Goal: Transaction & Acquisition: Obtain resource

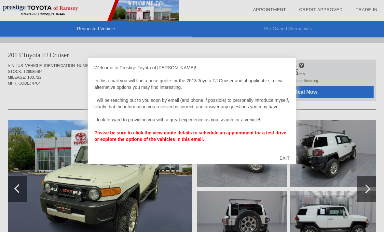
click at [286, 157] on div "EXIT" at bounding box center [284, 159] width 23 height 20
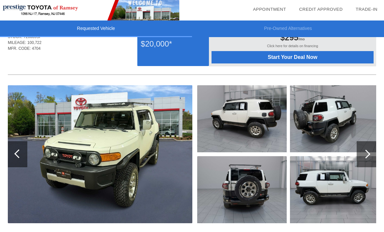
click at [101, 175] on img at bounding box center [100, 155] width 185 height 138
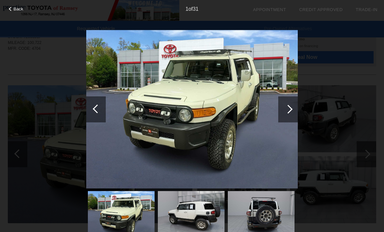
scroll to position [50, 0]
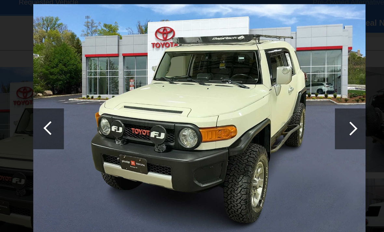
click at [284, 105] on div at bounding box center [288, 109] width 9 height 9
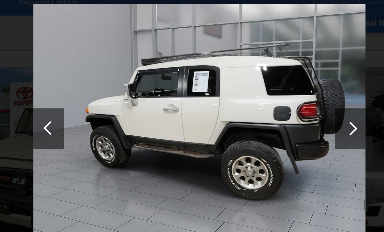
click at [279, 96] on div at bounding box center [289, 109] width 20 height 26
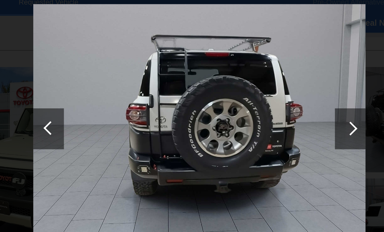
click at [279, 96] on div at bounding box center [289, 109] width 20 height 26
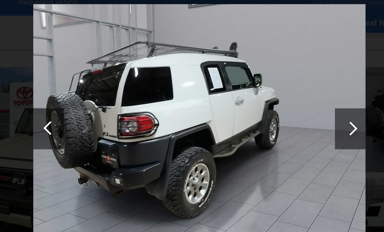
click at [86, 96] on div at bounding box center [96, 109] width 20 height 26
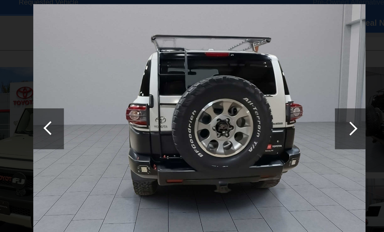
click at [279, 96] on div at bounding box center [289, 109] width 20 height 26
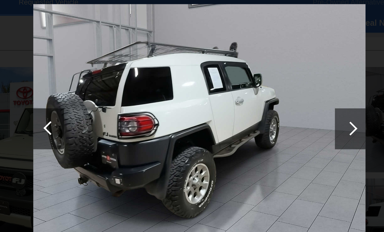
click at [284, 105] on div at bounding box center [288, 109] width 9 height 9
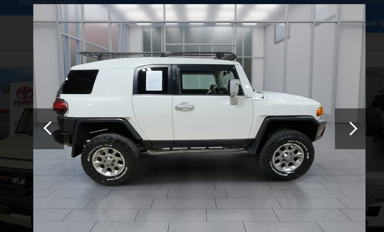
click at [284, 105] on div at bounding box center [288, 109] width 9 height 9
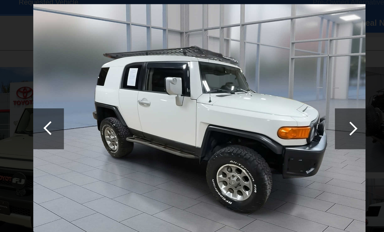
click at [284, 105] on div at bounding box center [288, 109] width 9 height 9
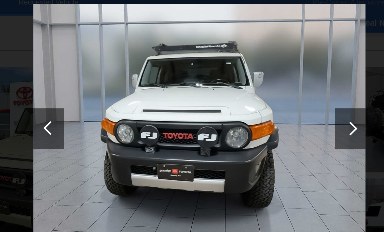
click at [284, 105] on div at bounding box center [288, 109] width 9 height 9
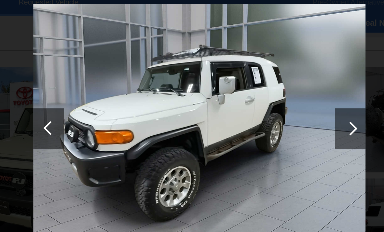
click at [284, 105] on div at bounding box center [288, 109] width 9 height 9
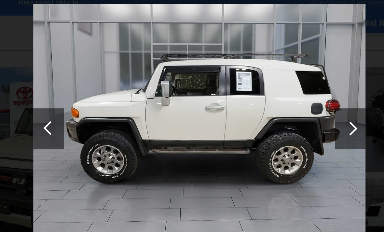
click at [284, 105] on div at bounding box center [288, 109] width 9 height 9
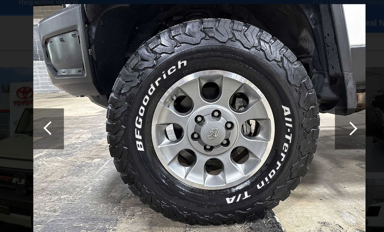
click at [284, 105] on div at bounding box center [288, 109] width 9 height 9
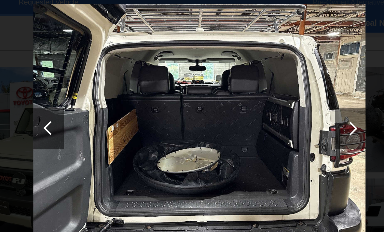
click at [284, 105] on div at bounding box center [288, 109] width 9 height 9
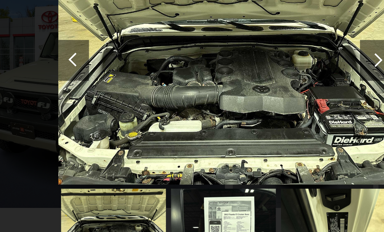
scroll to position [55, 0]
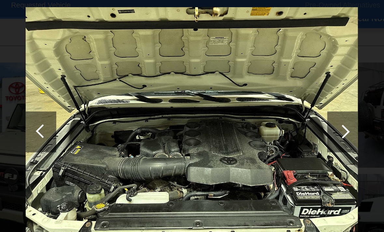
click at [279, 96] on div at bounding box center [289, 109] width 20 height 26
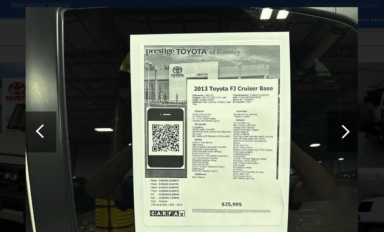
click at [284, 105] on div at bounding box center [288, 109] width 9 height 9
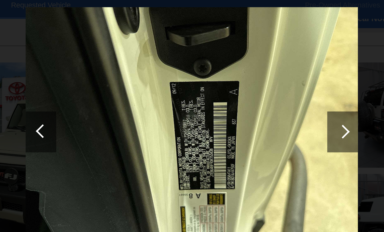
click at [93, 105] on div at bounding box center [97, 109] width 9 height 9
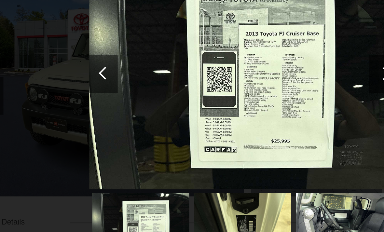
scroll to position [97, 0]
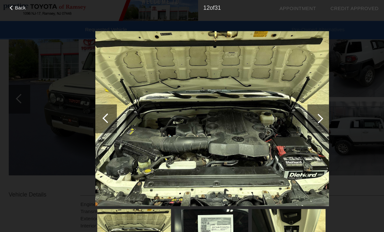
click at [288, 113] on div at bounding box center [289, 109] width 20 height 26
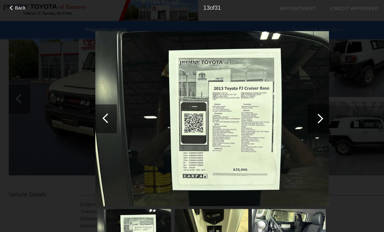
click at [293, 107] on div at bounding box center [289, 109] width 20 height 26
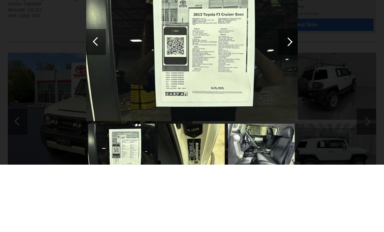
scroll to position [67, 0]
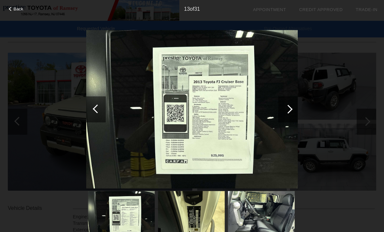
click at [294, 108] on div at bounding box center [289, 109] width 20 height 26
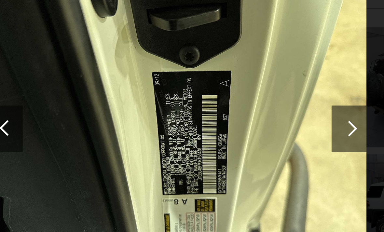
click at [284, 105] on div at bounding box center [288, 109] width 9 height 9
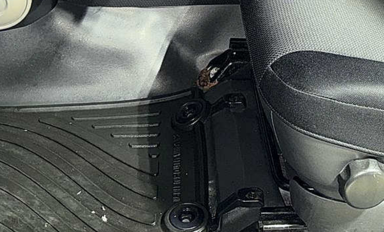
click at [86, 30] on img at bounding box center [192, 109] width 212 height 159
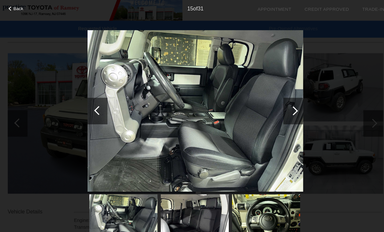
scroll to position [62, 0]
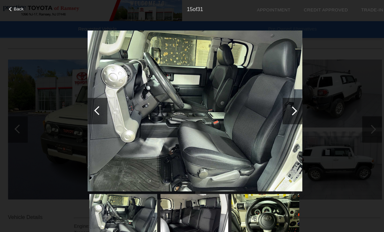
click at [285, 111] on div at bounding box center [289, 109] width 20 height 26
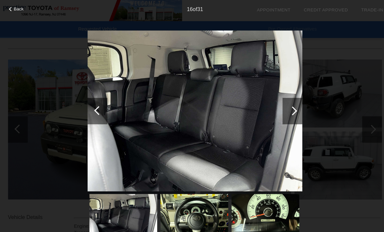
click at [94, 109] on div at bounding box center [97, 109] width 9 height 9
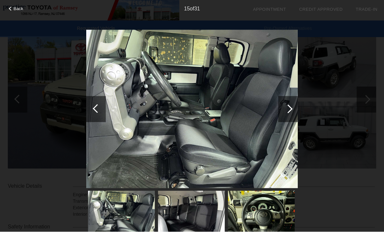
scroll to position [95, 0]
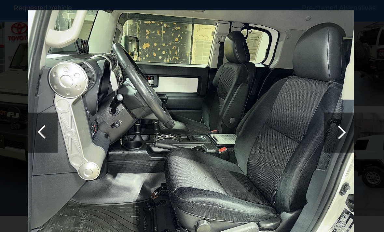
click at [284, 105] on div at bounding box center [288, 109] width 9 height 9
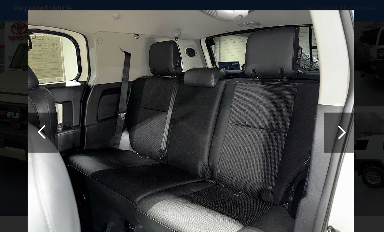
click at [284, 105] on div at bounding box center [288, 109] width 9 height 9
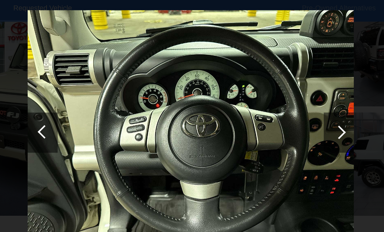
click at [284, 105] on div at bounding box center [288, 109] width 9 height 9
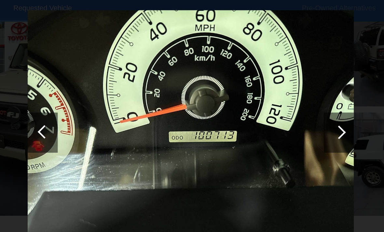
click at [284, 105] on div at bounding box center [288, 109] width 9 height 9
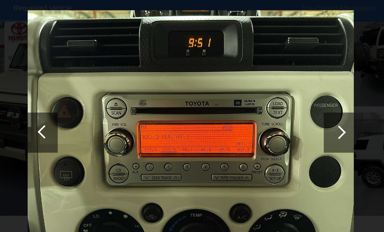
click at [279, 96] on div at bounding box center [289, 109] width 20 height 26
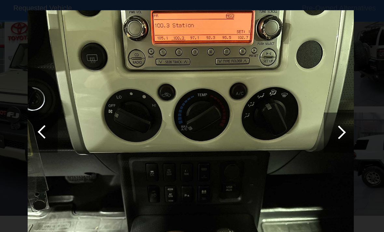
click at [279, 96] on div at bounding box center [289, 109] width 20 height 26
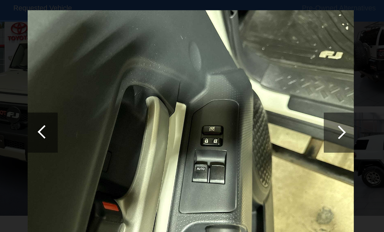
click at [279, 96] on div at bounding box center [289, 109] width 20 height 26
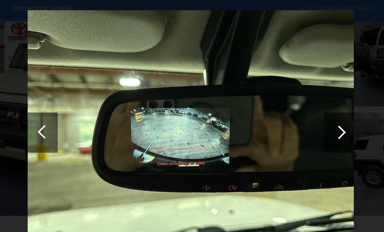
click at [279, 96] on div at bounding box center [289, 109] width 20 height 26
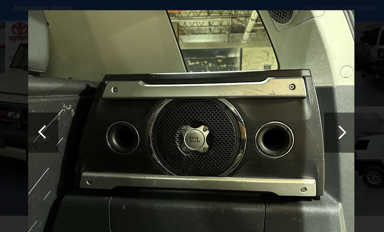
click at [279, 96] on div at bounding box center [289, 109] width 20 height 26
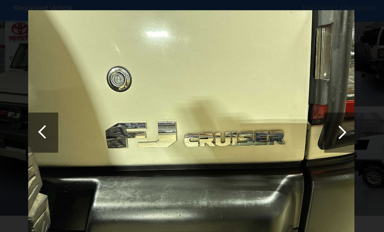
click at [279, 96] on div at bounding box center [289, 109] width 20 height 26
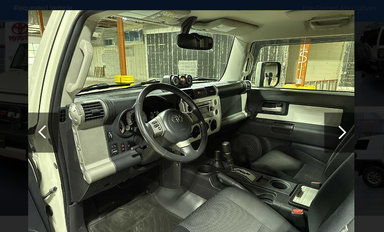
click at [279, 96] on div at bounding box center [289, 109] width 20 height 26
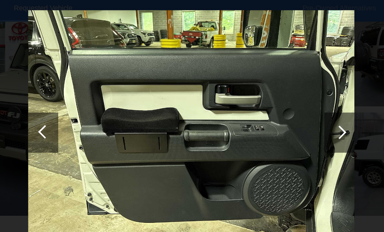
click at [279, 96] on div at bounding box center [289, 109] width 20 height 26
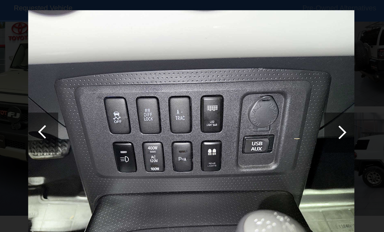
click at [284, 105] on div at bounding box center [288, 109] width 9 height 9
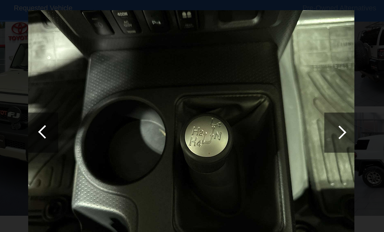
click at [279, 96] on div at bounding box center [289, 109] width 20 height 26
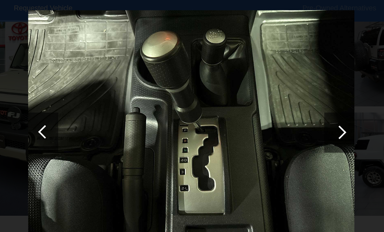
click at [284, 105] on div at bounding box center [288, 109] width 9 height 9
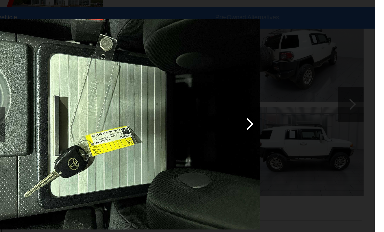
scroll to position [9, 0]
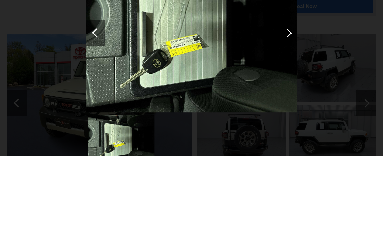
click at [292, 108] on img at bounding box center [192, 109] width 212 height 159
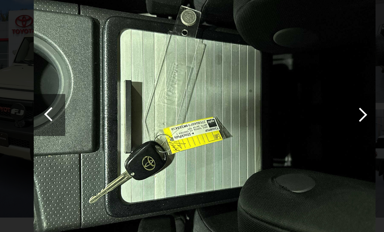
click at [284, 105] on div at bounding box center [288, 109] width 9 height 9
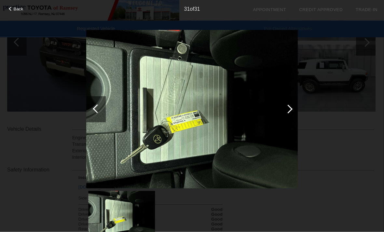
scroll to position [147, 1]
click at [294, 102] on div at bounding box center [289, 109] width 20 height 26
click at [287, 101] on div at bounding box center [289, 109] width 20 height 26
click at [102, 101] on div at bounding box center [96, 109] width 20 height 26
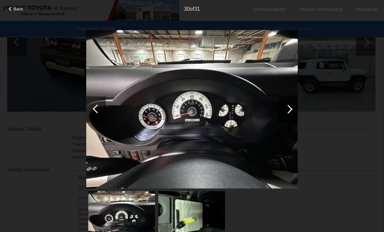
click at [106, 102] on div at bounding box center [96, 109] width 20 height 26
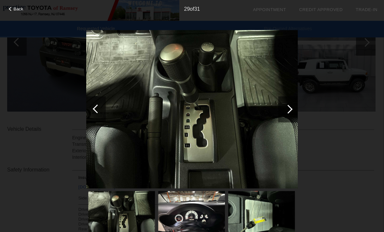
click at [295, 103] on div at bounding box center [289, 109] width 20 height 26
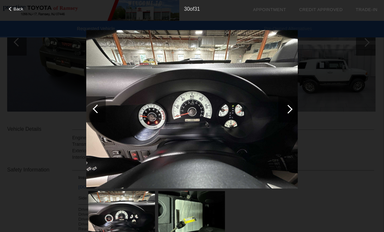
click at [290, 108] on div at bounding box center [288, 109] width 9 height 9
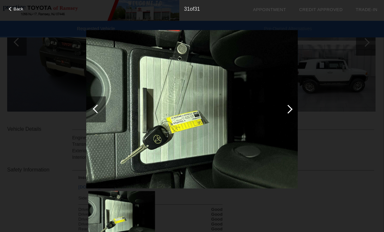
click at [289, 111] on div at bounding box center [288, 109] width 9 height 9
click at [291, 108] on div at bounding box center [288, 109] width 9 height 9
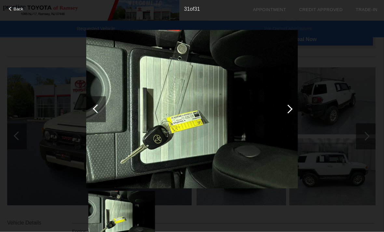
scroll to position [53, 1]
click at [116, 219] on img at bounding box center [121, 216] width 67 height 50
click at [112, 215] on img at bounding box center [121, 216] width 67 height 50
click at [115, 218] on img at bounding box center [121, 216] width 67 height 50
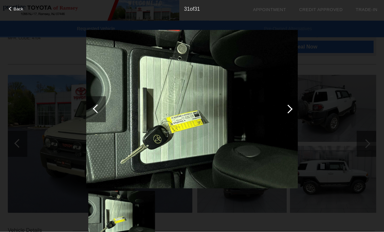
click at [98, 108] on div at bounding box center [97, 109] width 9 height 9
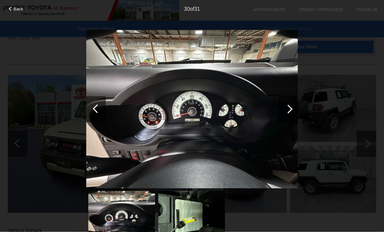
scroll to position [45, 0]
click at [99, 109] on div at bounding box center [97, 109] width 9 height 9
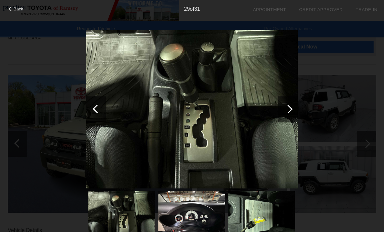
scroll to position [0, 0]
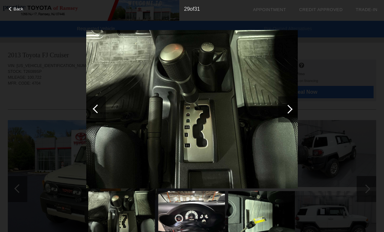
click at [18, 10] on span "Back" at bounding box center [19, 9] width 10 height 5
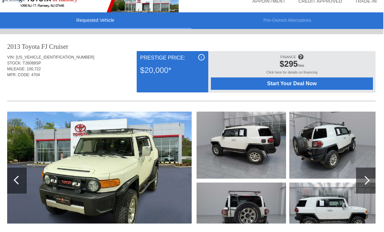
scroll to position [0, 1]
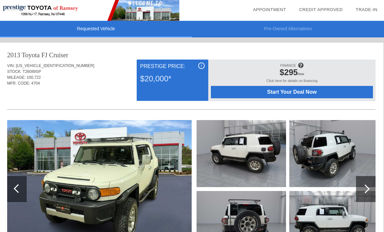
click at [298, 79] on div "$295 /mo" at bounding box center [292, 73] width 156 height 11
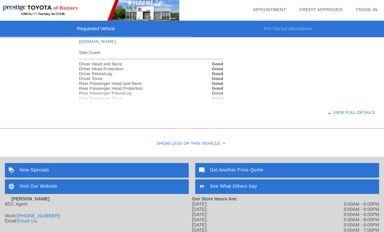
scroll to position [328, 0]
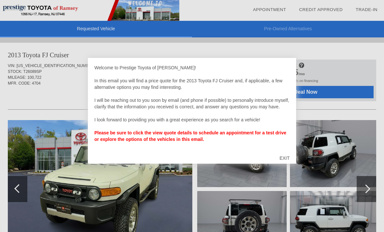
click at [287, 158] on div "EXIT" at bounding box center [284, 159] width 23 height 20
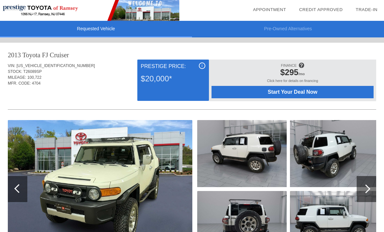
click at [325, 9] on link "Credit Approved" at bounding box center [321, 9] width 44 height 5
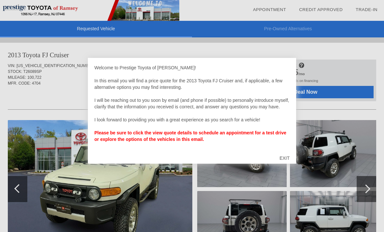
click at [286, 158] on div "EXIT" at bounding box center [284, 159] width 23 height 20
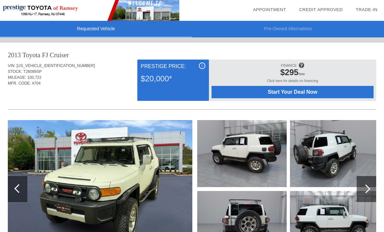
copy div "[US_VEHICLE_IDENTIFICATION_NUMBER]"
